Goal: Understand process/instructions

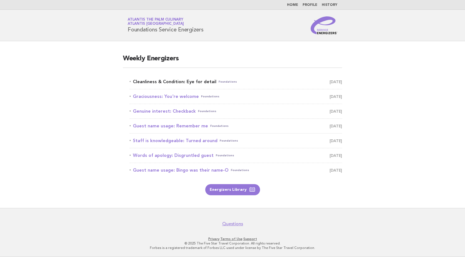
click at [213, 81] on link "Cleanliness & Condition: Eye for detail Foundations October 6" at bounding box center [236, 82] width 212 height 8
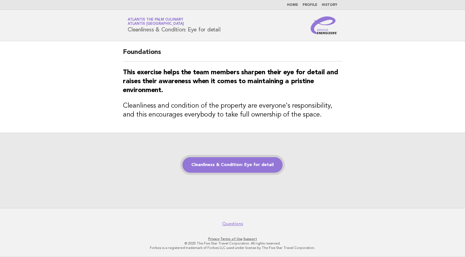
click at [211, 165] on link "Cleanliness & Condition: Eye for detail" at bounding box center [232, 165] width 100 height 16
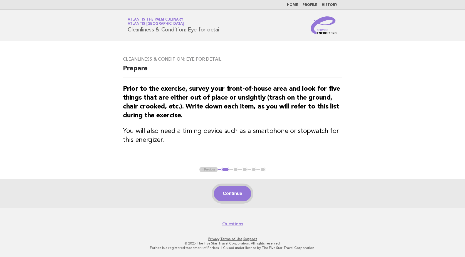
click at [236, 193] on button "Continue" at bounding box center [232, 194] width 37 height 16
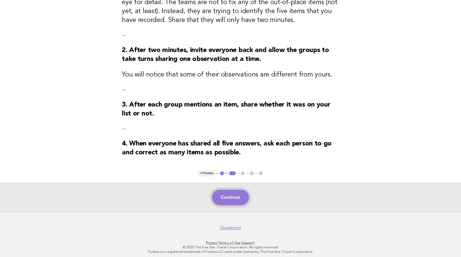
click at [235, 198] on button "Continue" at bounding box center [230, 198] width 37 height 16
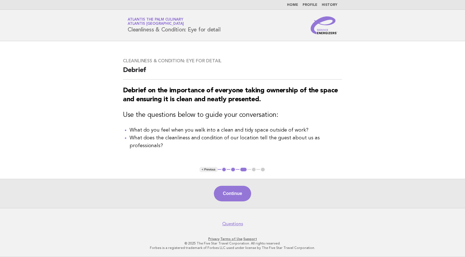
click at [235, 193] on button "Continue" at bounding box center [232, 194] width 37 height 16
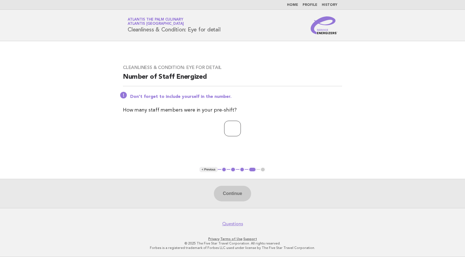
click at [240, 132] on input "number" at bounding box center [232, 129] width 17 height 16
type input "**"
click at [228, 197] on button "Continue" at bounding box center [232, 194] width 37 height 16
